Goal: Information Seeking & Learning: Check status

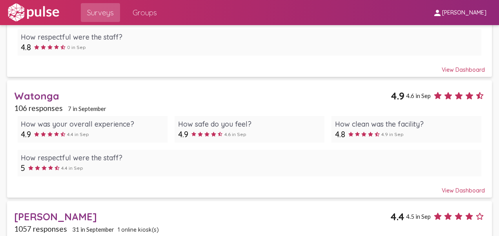
scroll to position [326, 0]
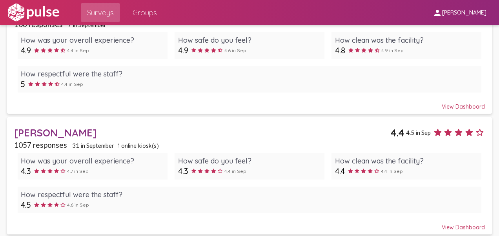
click at [59, 133] on div "[PERSON_NAME]" at bounding box center [202, 133] width 376 height 12
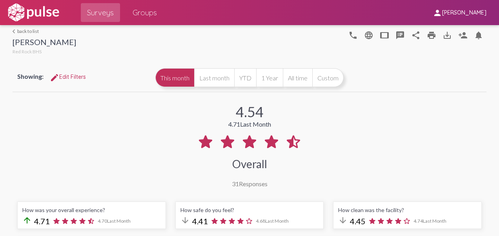
click at [26, 32] on link "arrow_back_ios back to list" at bounding box center [45, 31] width 64 height 6
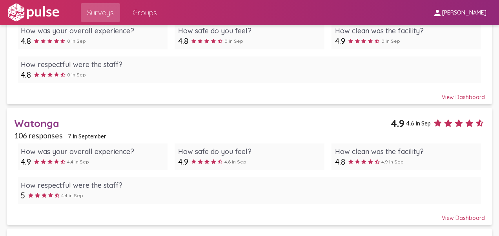
scroll to position [219, 0]
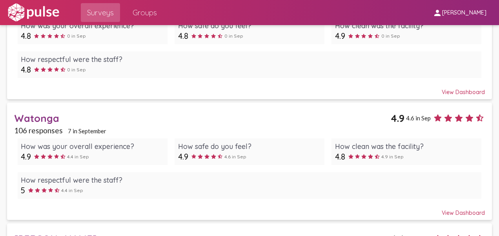
click at [53, 114] on div "Watonga" at bounding box center [202, 118] width 377 height 12
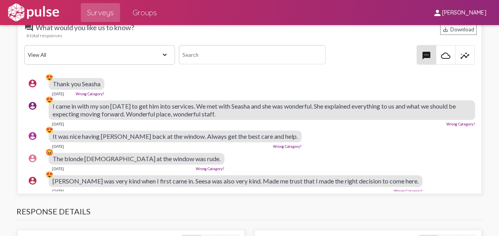
scroll to position [1015, 0]
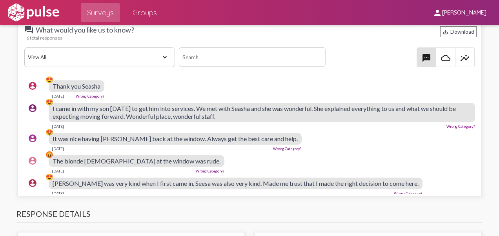
click at [215, 135] on span "It was nice having [PERSON_NAME] back at the window. Always get the best care a…" at bounding box center [175, 138] width 245 height 7
click at [75, 137] on span "It was nice having [PERSON_NAME] back at the window. Always get the best care a…" at bounding box center [175, 138] width 245 height 7
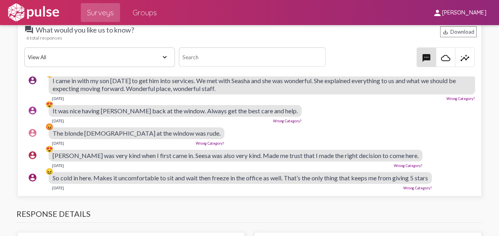
scroll to position [0, 0]
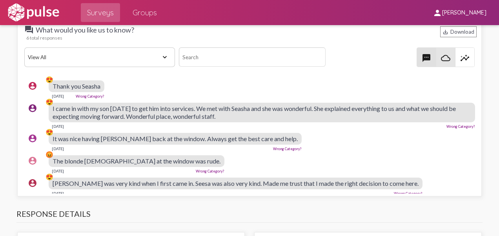
click at [441, 56] on mat-icon "cloud_queue" at bounding box center [445, 57] width 9 height 9
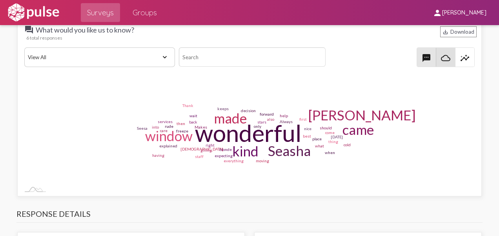
click at [426, 49] on span "textsms" at bounding box center [426, 57] width 19 height 19
